Goal: Navigation & Orientation: Find specific page/section

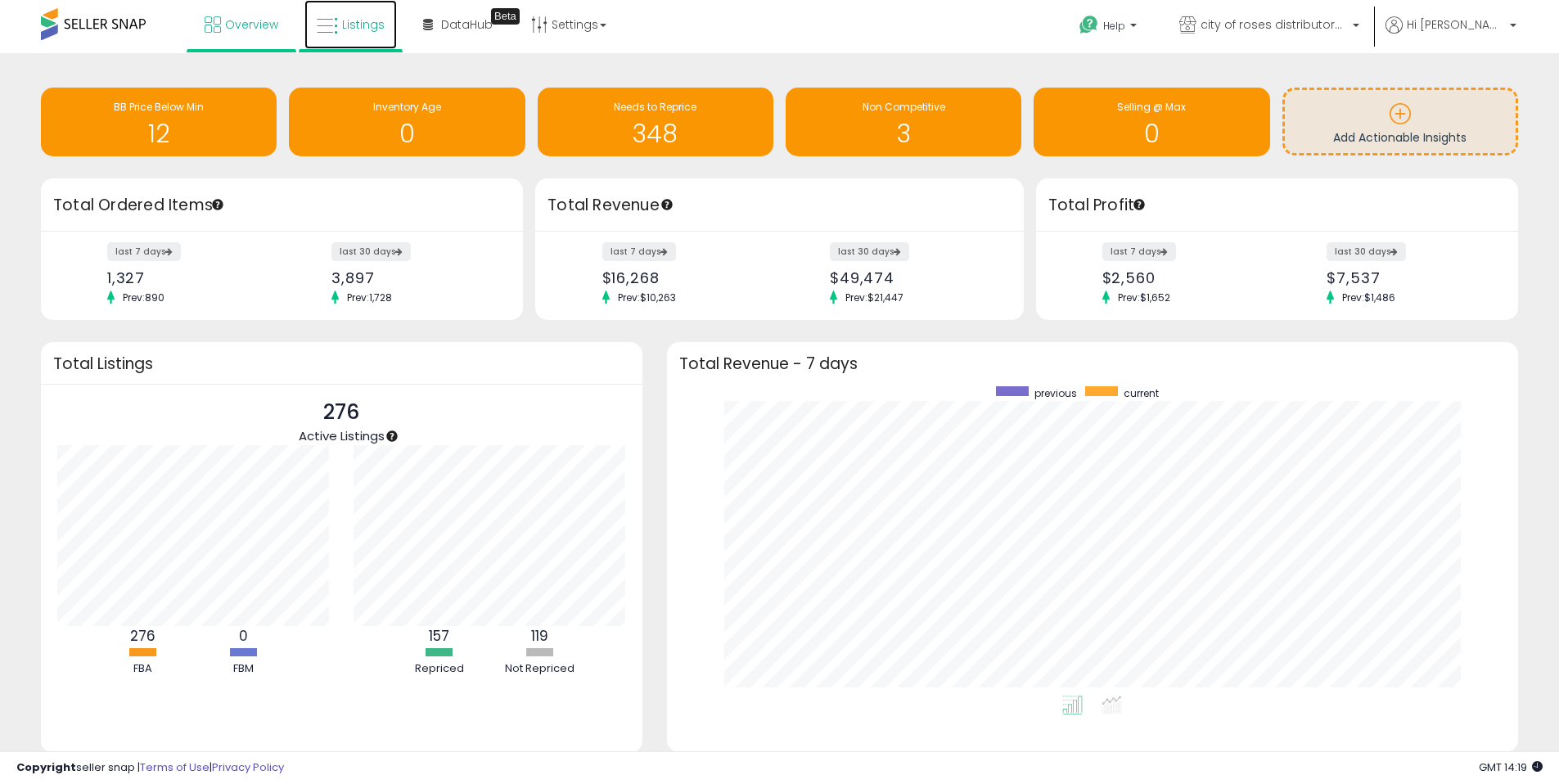
click at [369, 16] on span "Listings" at bounding box center [363, 24] width 43 height 16
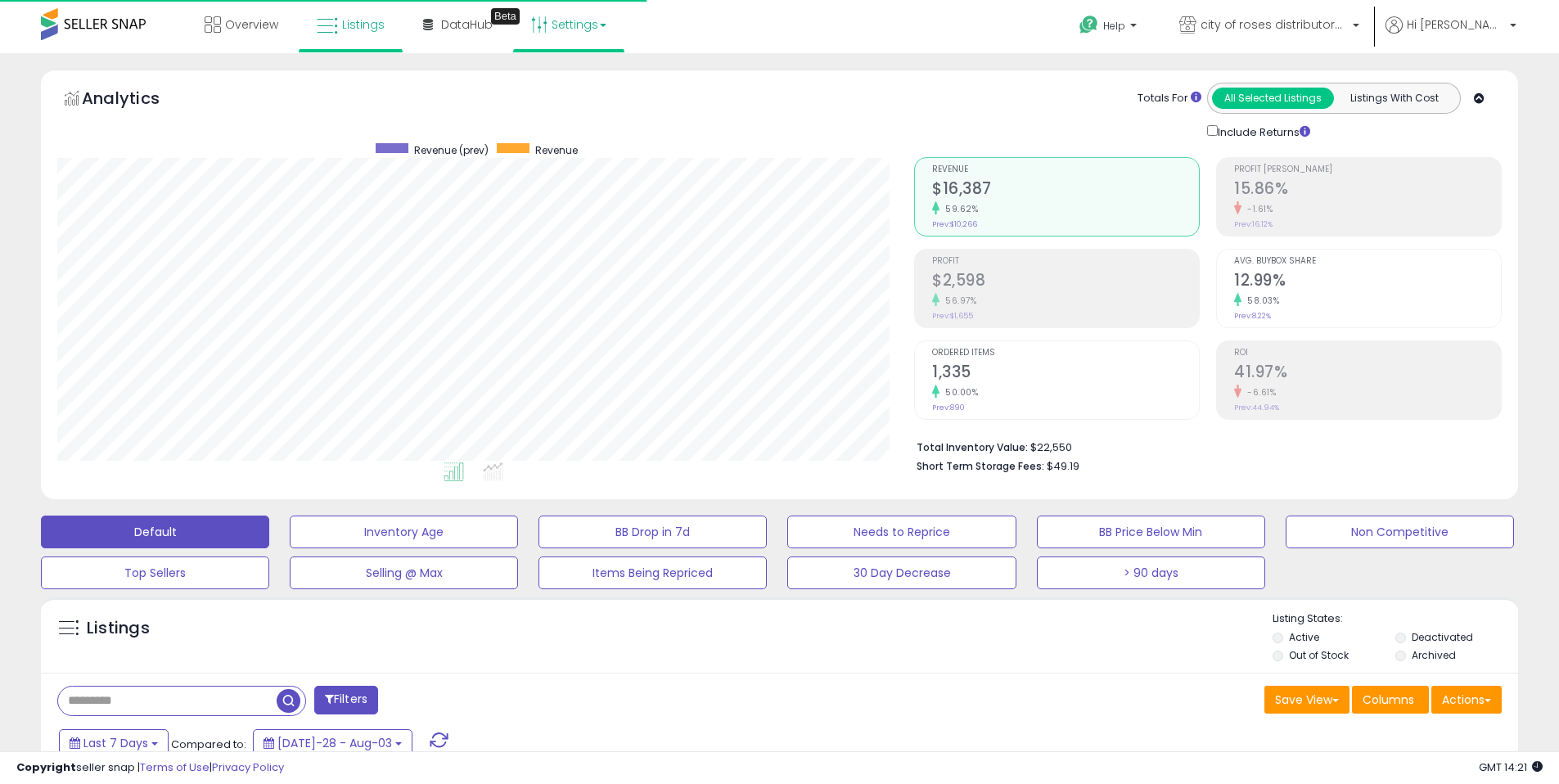
scroll to position [335, 857]
